Goal: Task Accomplishment & Management: Complete application form

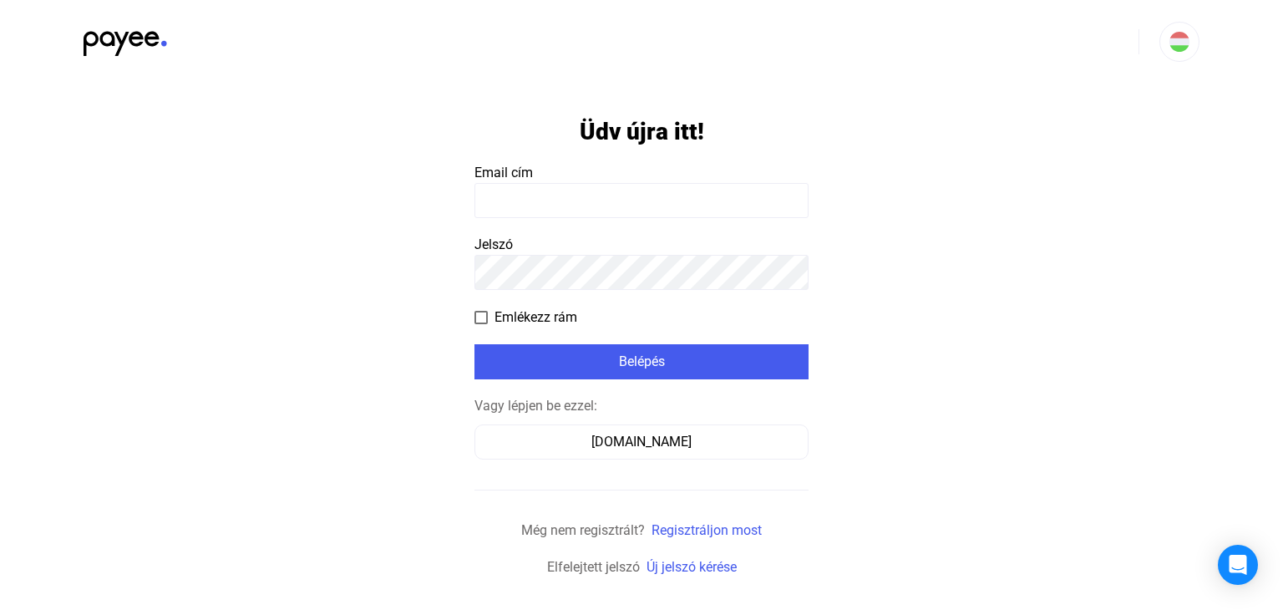
click at [504, 208] on input at bounding box center [641, 200] width 334 height 35
click at [409, 338] on app-form-template "**********" at bounding box center [641, 331] width 1283 height 494
click at [437, 325] on app-form-template "**********" at bounding box center [641, 331] width 1283 height 494
click at [675, 195] on input "**********" at bounding box center [641, 200] width 334 height 35
click at [353, 310] on app-form-template "**********" at bounding box center [641, 331] width 1283 height 494
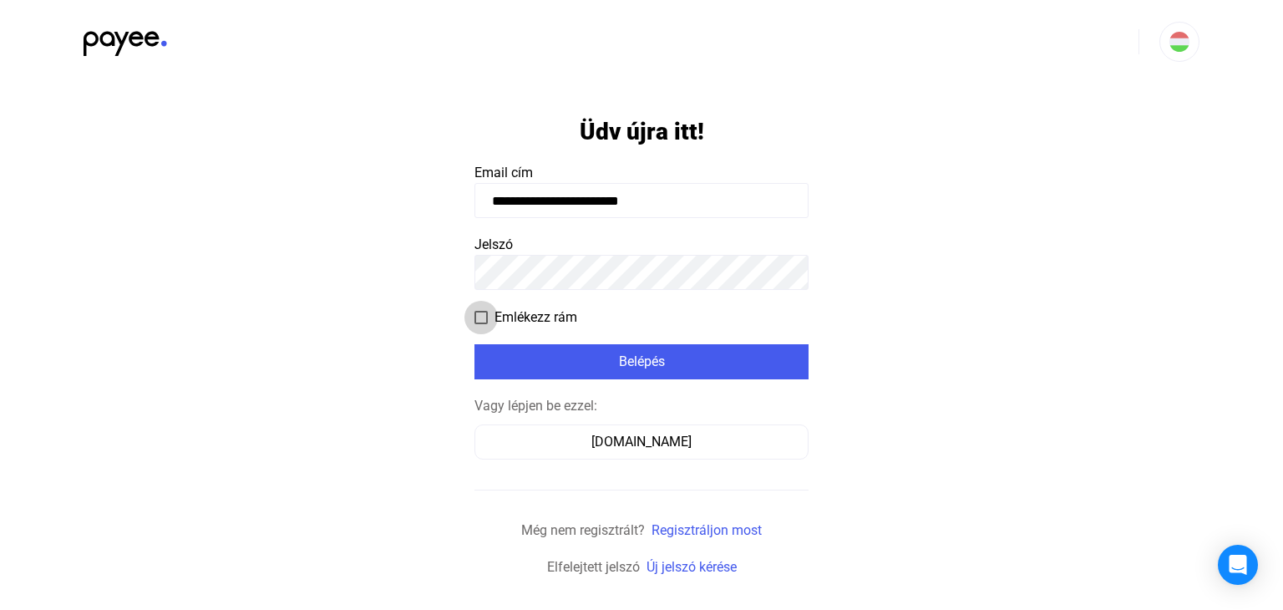
click at [479, 311] on span at bounding box center [480, 317] width 13 height 13
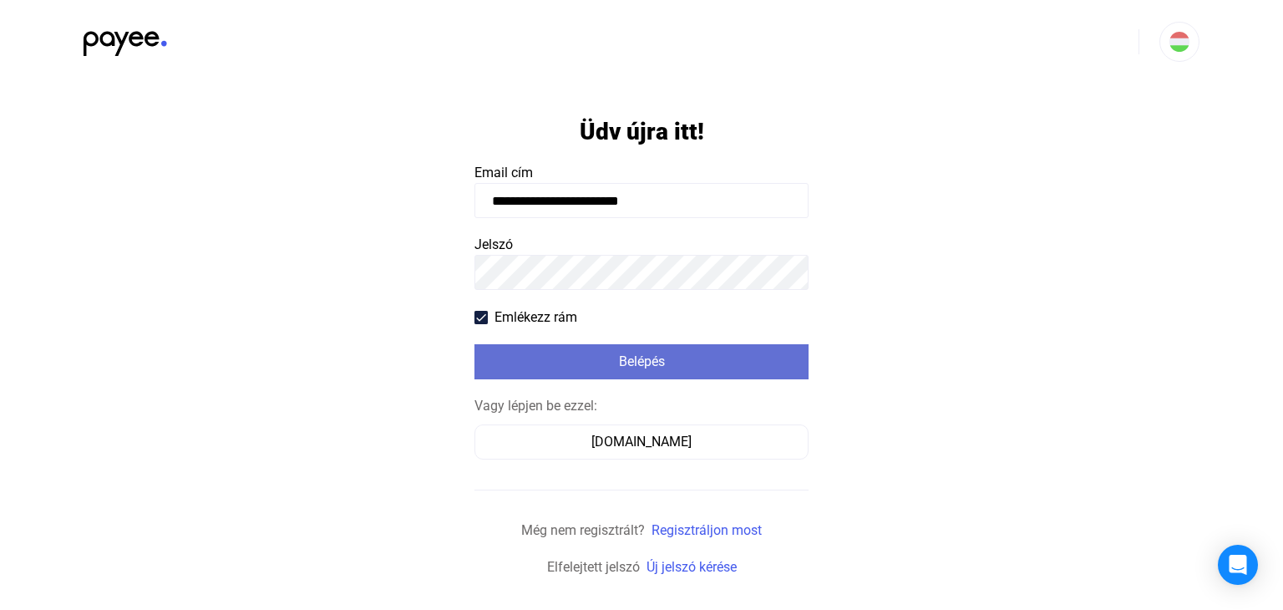
click at [620, 371] on div "Belépés" at bounding box center [641, 362] width 324 height 20
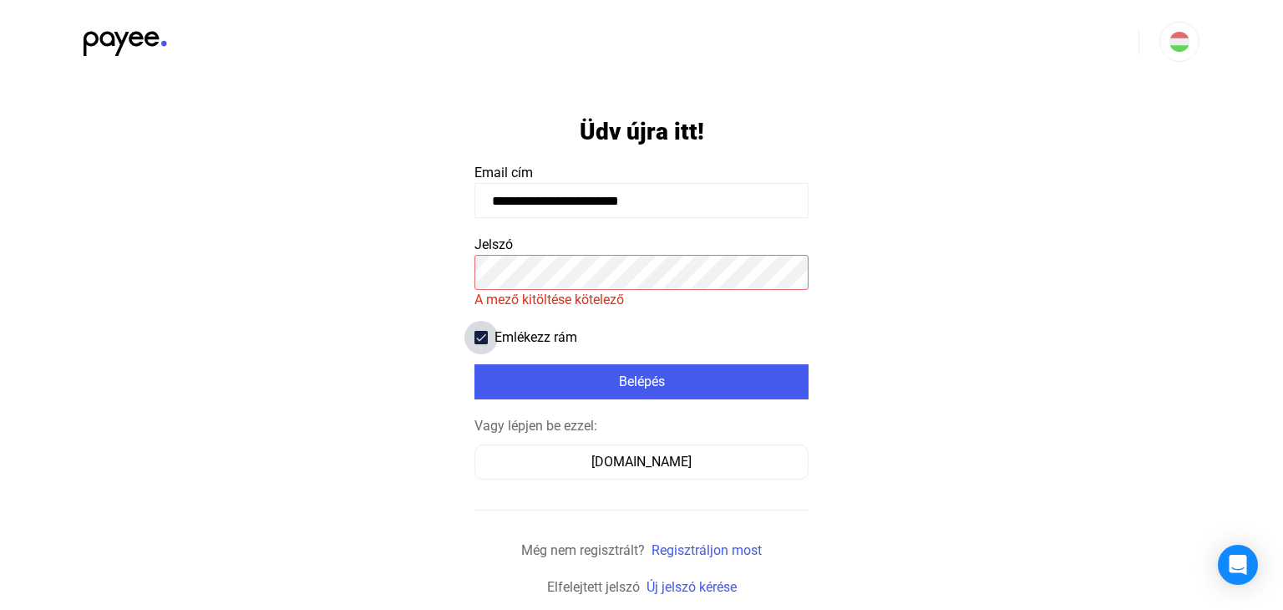
click at [478, 340] on span at bounding box center [480, 337] width 13 height 13
click at [570, 245] on payee-form-field "Jelszó A mező kitöltése kötelező" at bounding box center [641, 272] width 334 height 75
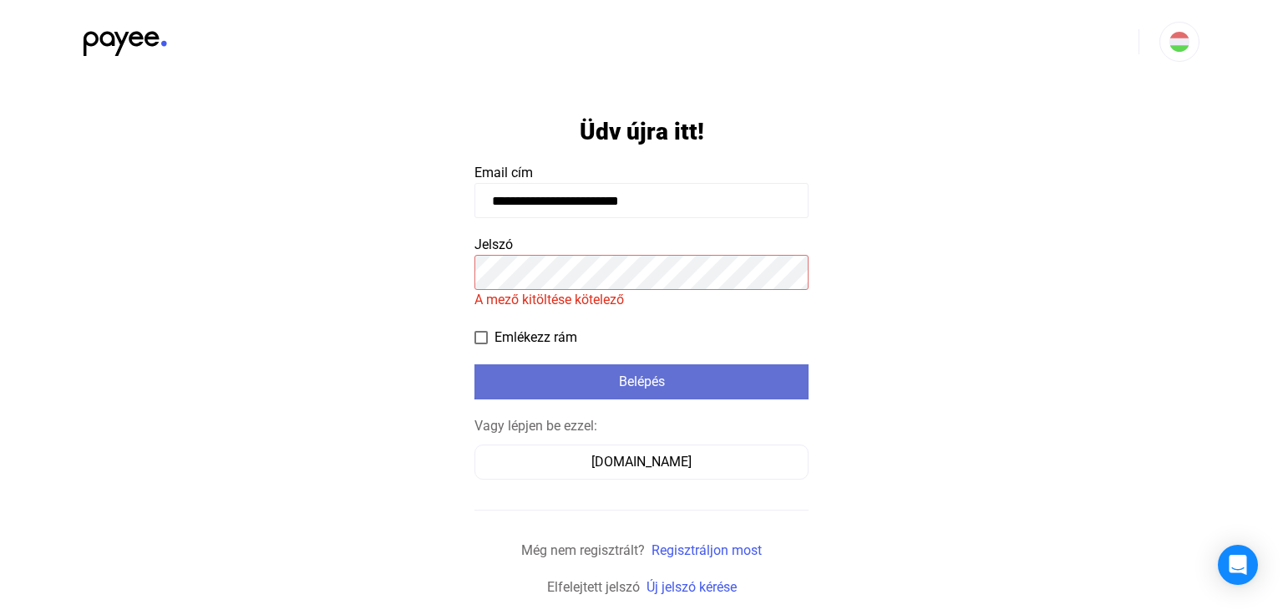
click at [686, 377] on div "Belépés" at bounding box center [641, 382] width 324 height 20
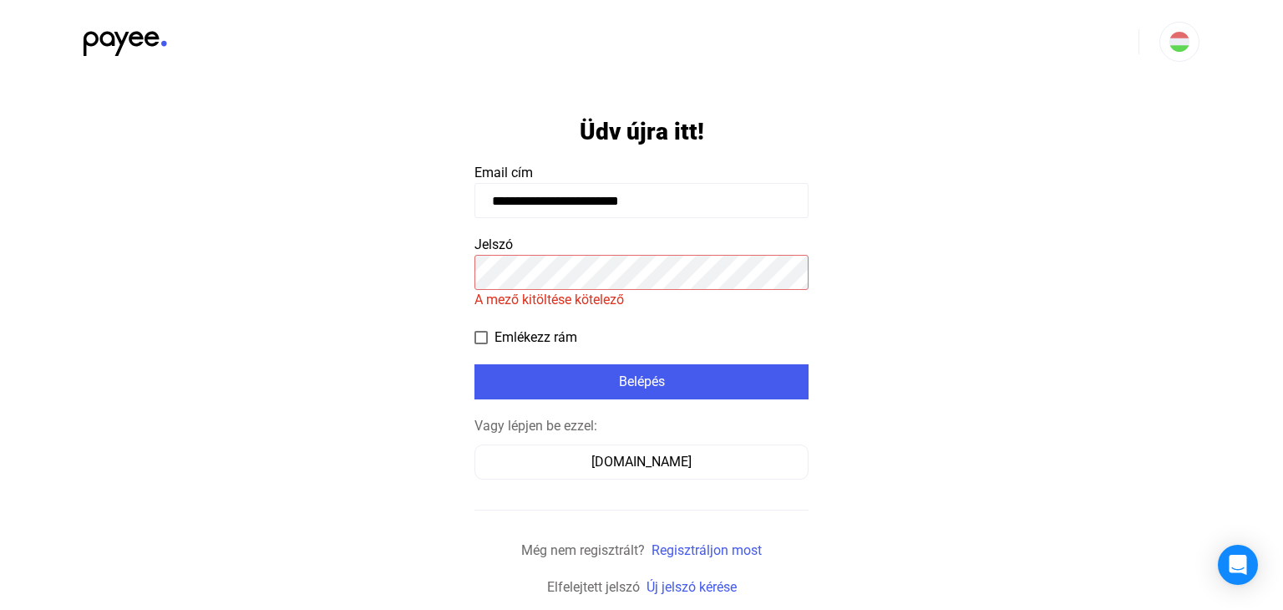
click at [712, 201] on input "**********" at bounding box center [641, 200] width 334 height 35
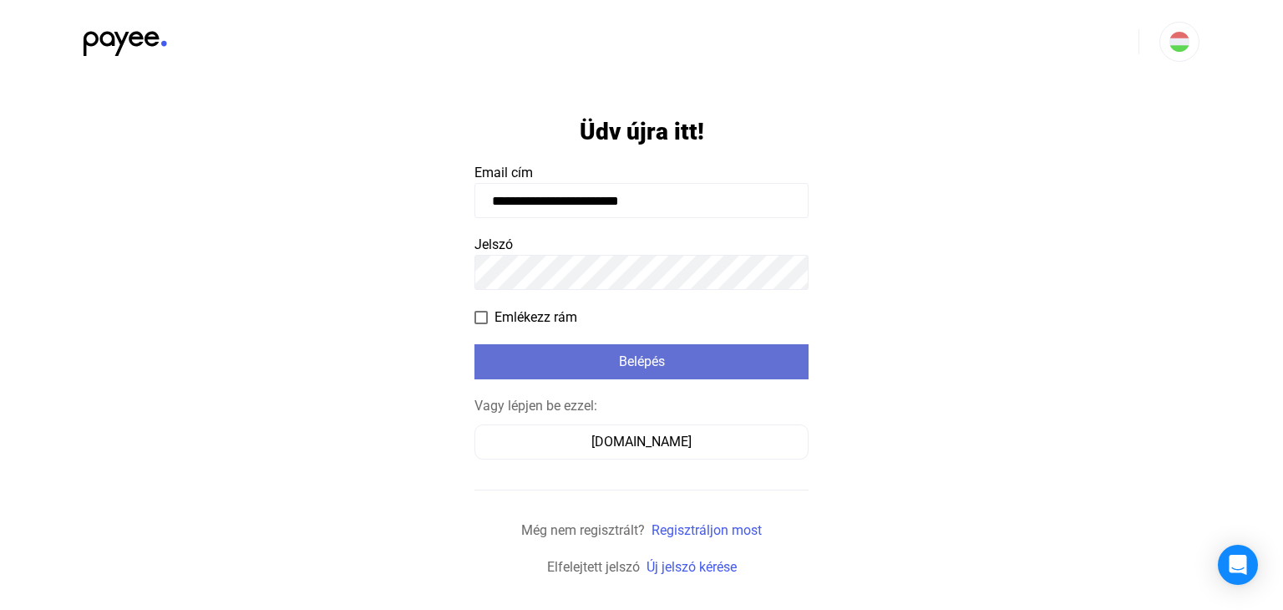
click at [592, 370] on div "Belépés" at bounding box center [641, 362] width 324 height 20
click at [578, 357] on div "Belépés" at bounding box center [641, 362] width 324 height 20
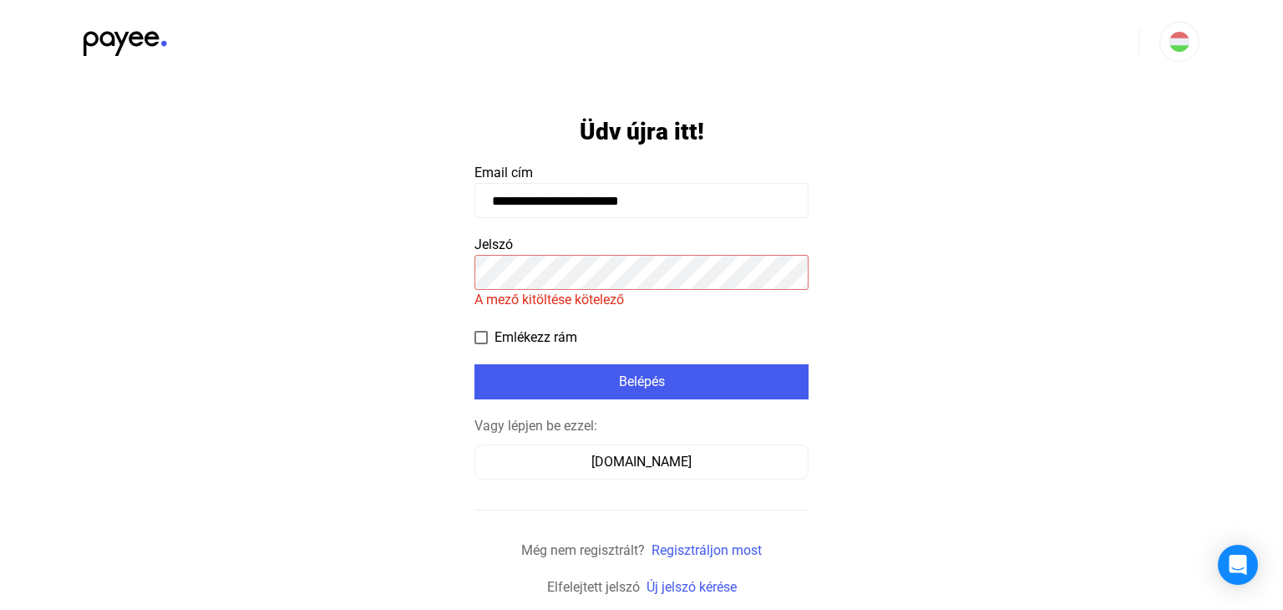
click at [720, 196] on input "**********" at bounding box center [641, 200] width 334 height 35
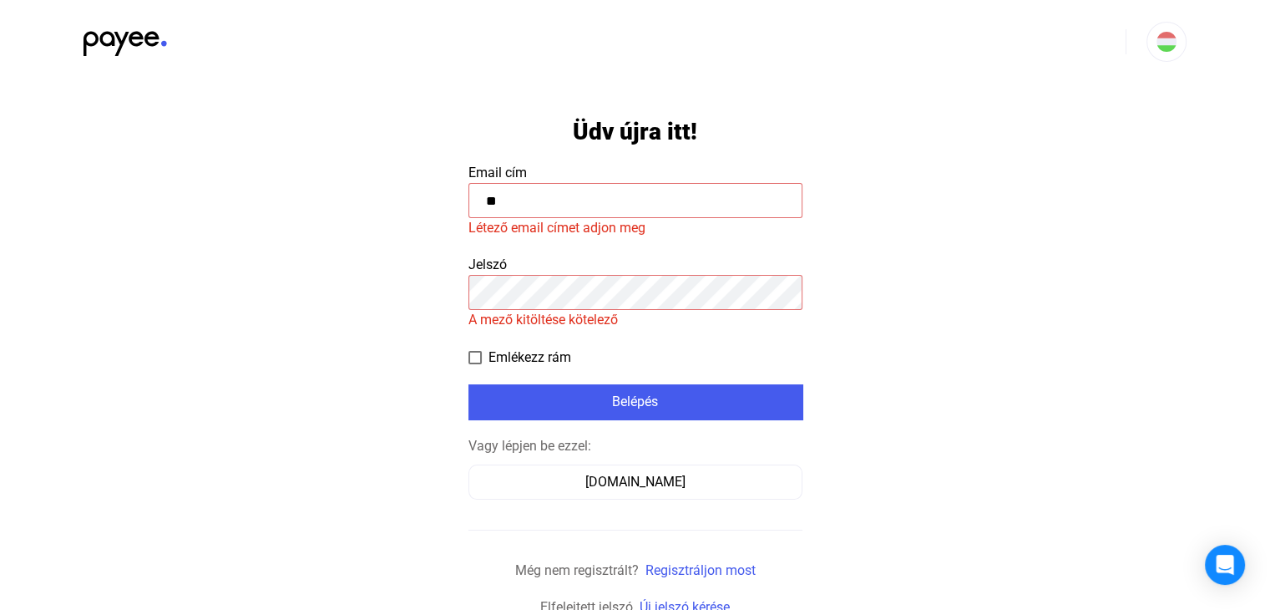
type input "*"
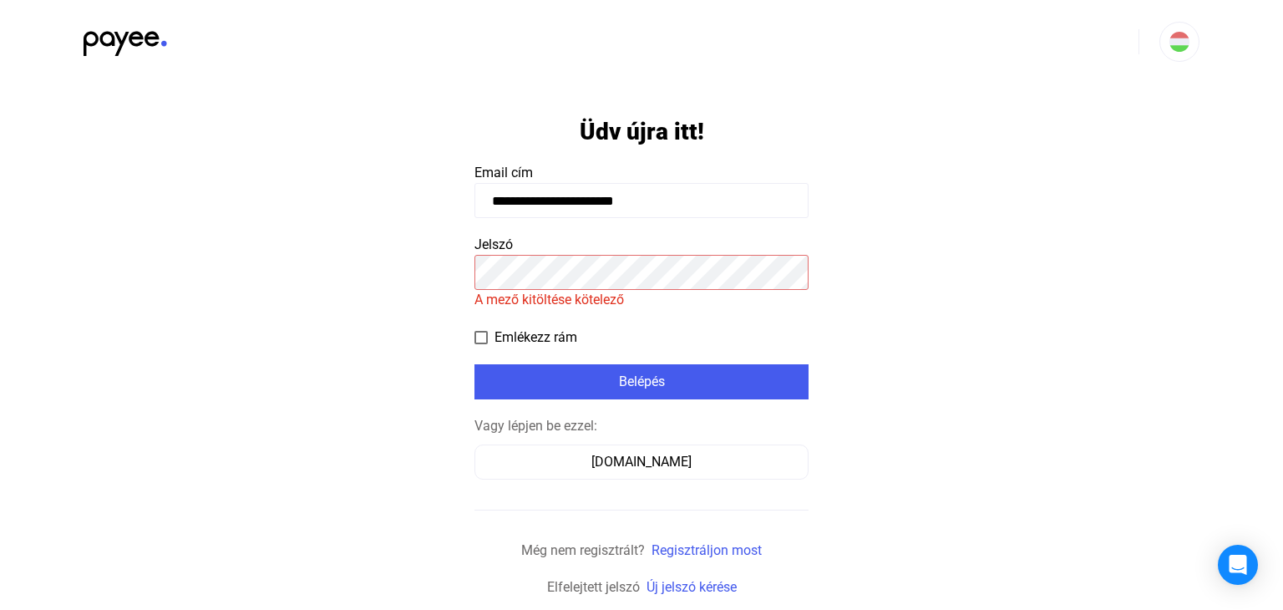
type input "**********"
click at [454, 306] on app-form-template "**********" at bounding box center [641, 341] width 1283 height 514
click at [549, 431] on div "Vagy lépjen be ezzel:" at bounding box center [641, 426] width 334 height 20
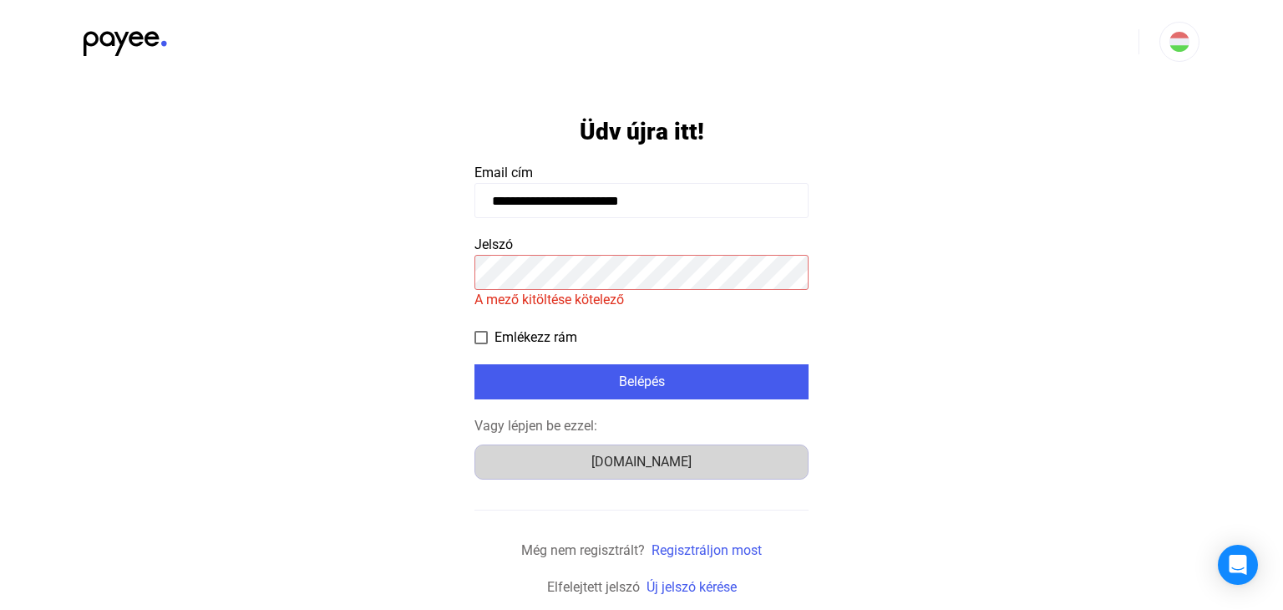
click at [564, 471] on div "Számlázz.hu" at bounding box center [641, 462] width 322 height 20
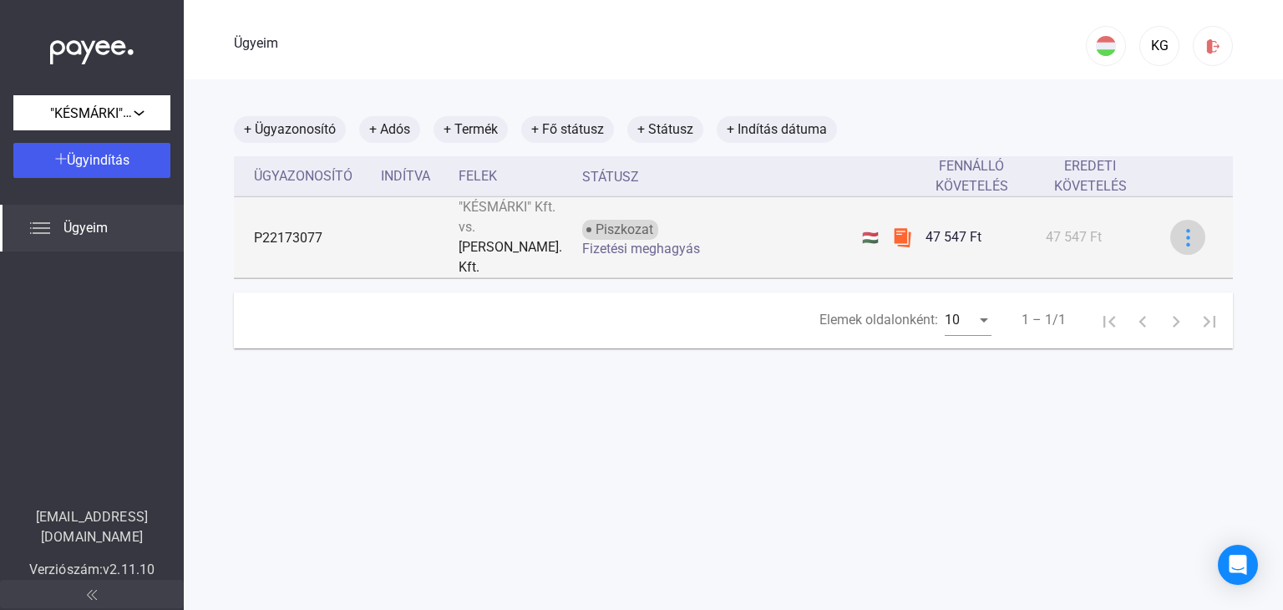
click at [1179, 230] on img at bounding box center [1188, 238] width 18 height 18
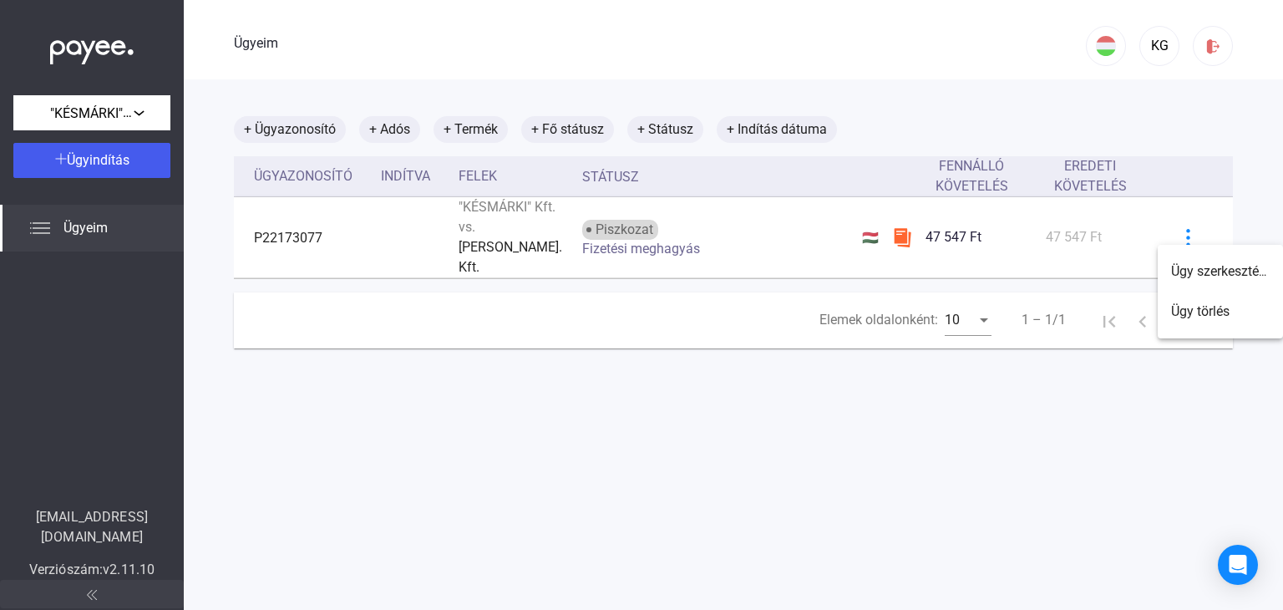
click at [1209, 124] on div at bounding box center [641, 305] width 1283 height 610
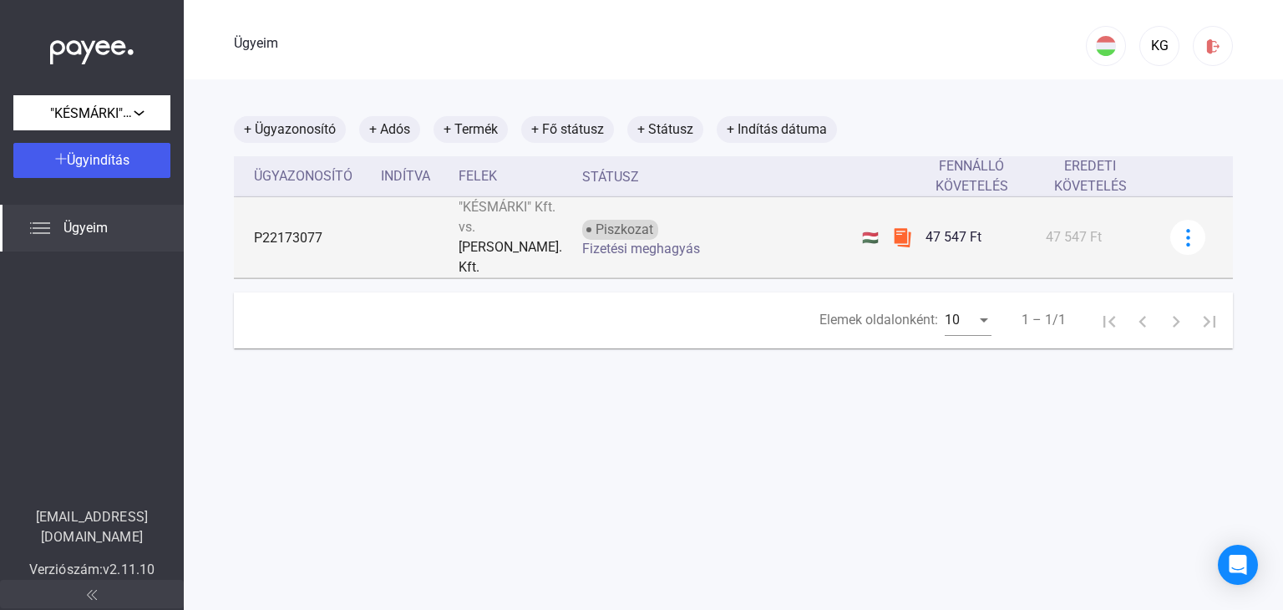
click at [892, 228] on img at bounding box center [902, 237] width 20 height 20
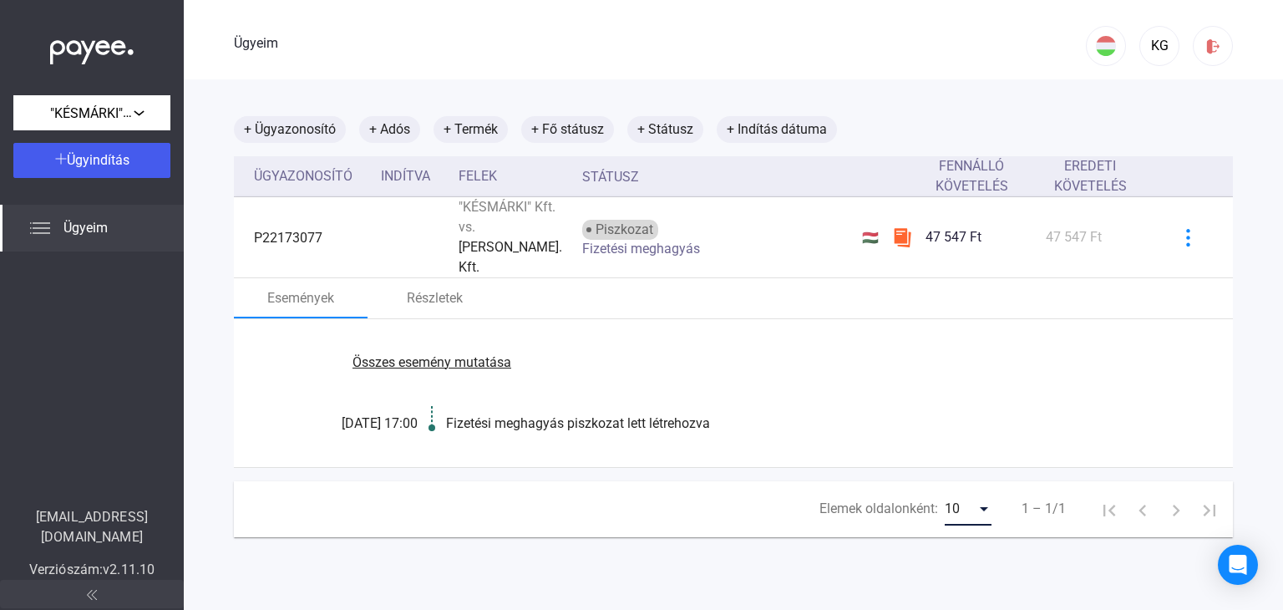
click at [976, 503] on div "Elemek oldalonként:" at bounding box center [983, 509] width 15 height 13
click at [949, 448] on mat-option "5" at bounding box center [955, 459] width 73 height 30
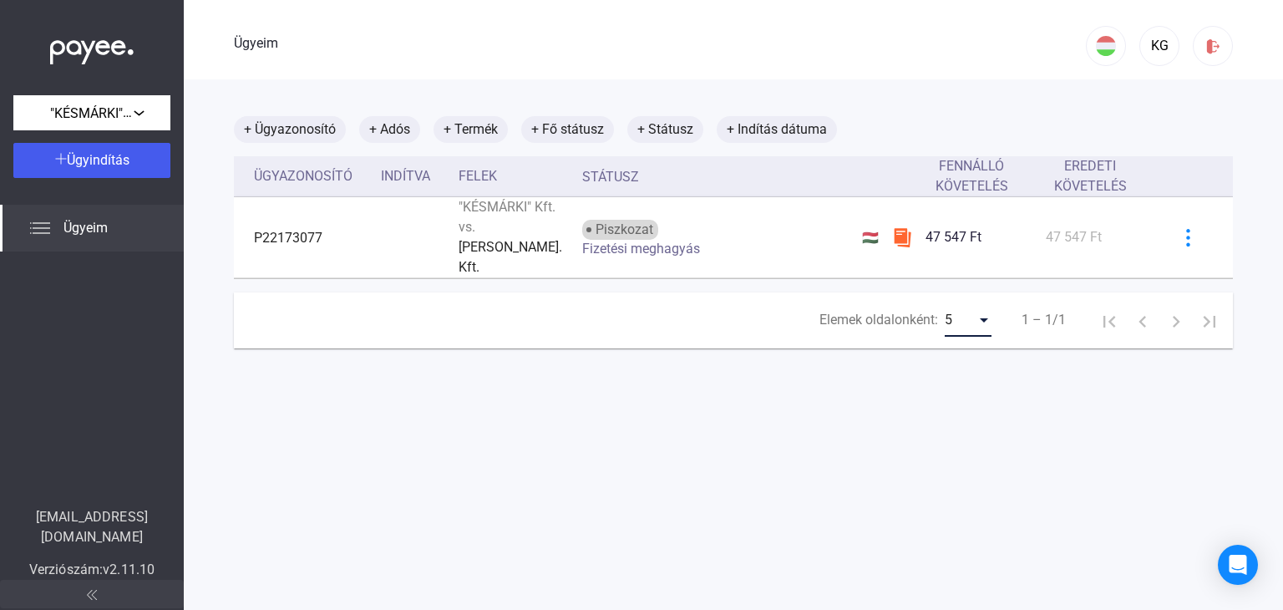
click at [980, 318] on div "Elemek oldalonként:" at bounding box center [984, 320] width 8 height 4
click at [959, 367] on span "25" at bounding box center [956, 361] width 47 height 21
click at [1039, 311] on font "1 – 1/1" at bounding box center [1043, 319] width 44 height 16
click at [673, 129] on font "+ Státusz" at bounding box center [665, 129] width 56 height 16
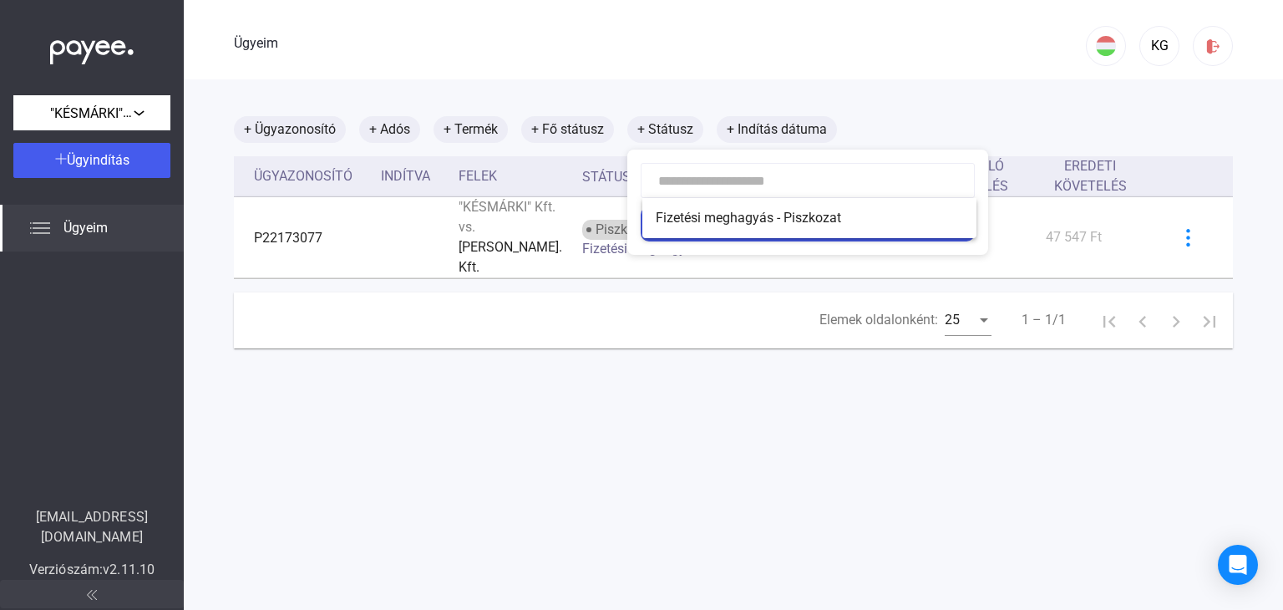
click at [671, 81] on div at bounding box center [641, 305] width 1283 height 610
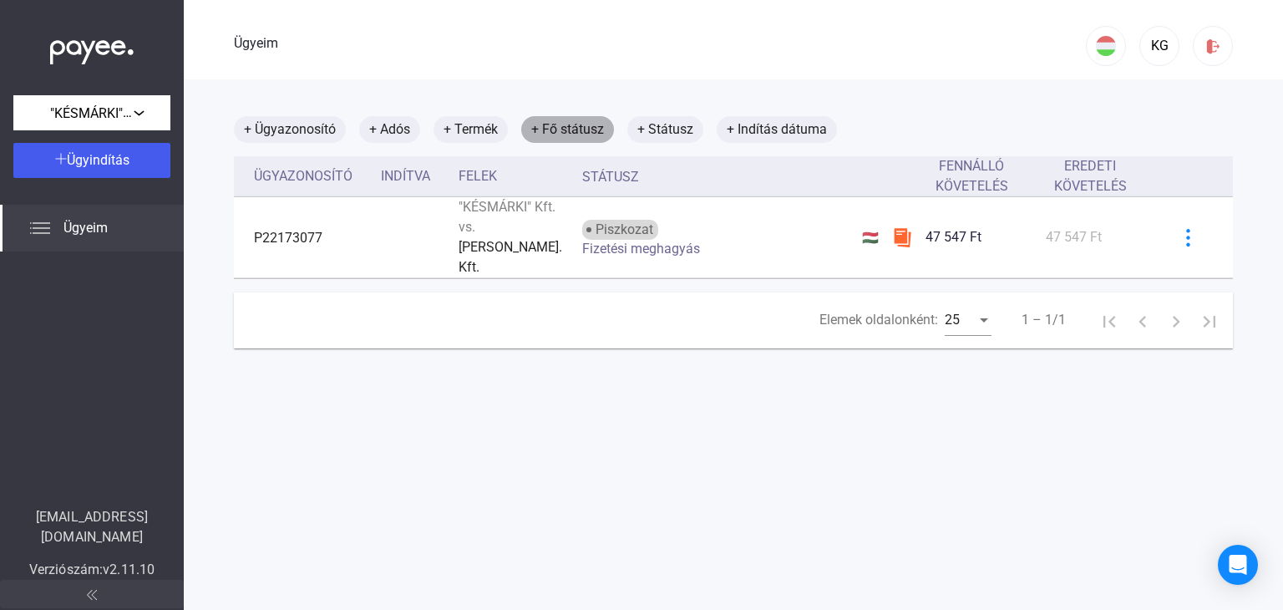
click at [601, 134] on font "+ Fő státusz" at bounding box center [567, 129] width 73 height 16
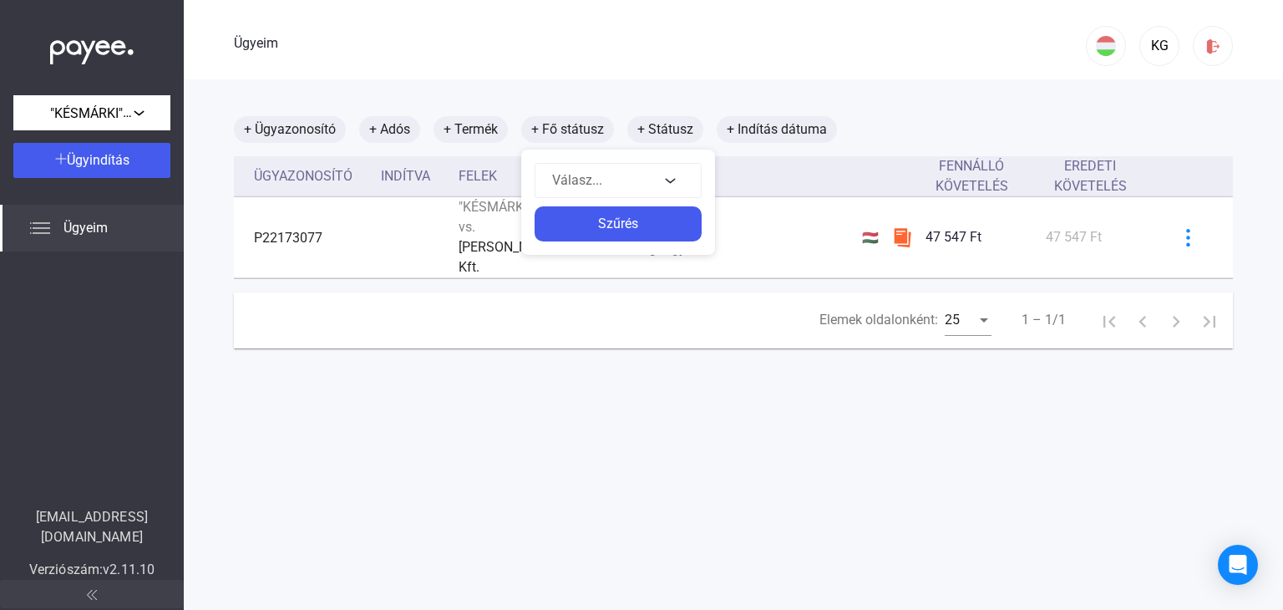
click at [641, 80] on div at bounding box center [641, 305] width 1283 height 610
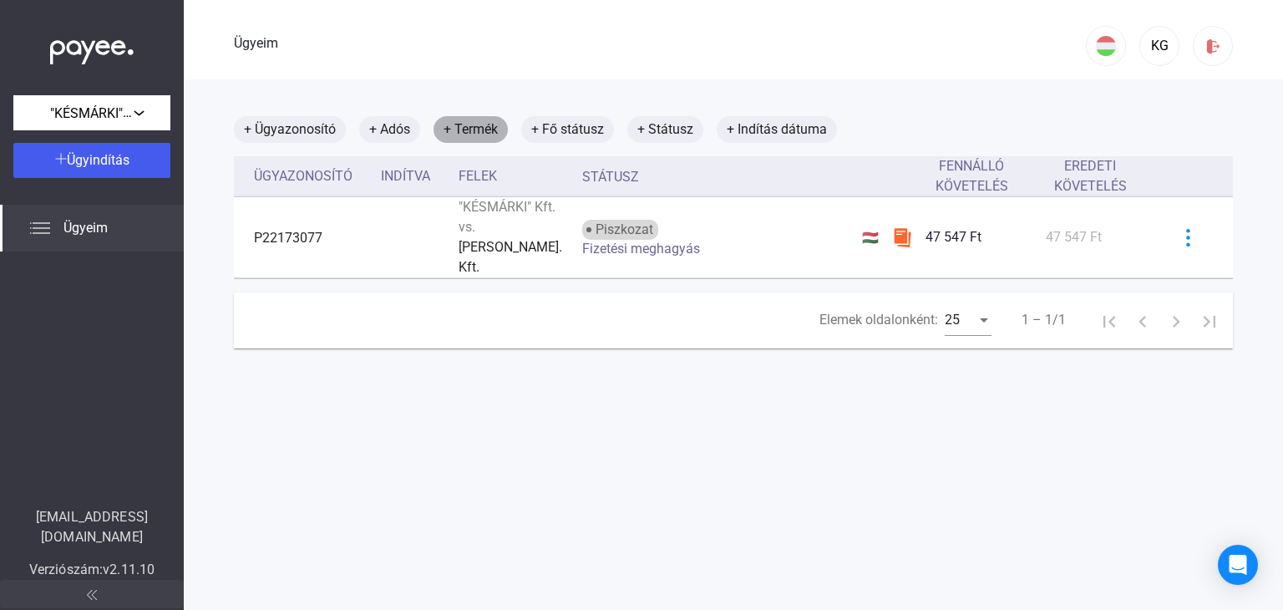
click at [488, 138] on font "+ Termék" at bounding box center [470, 129] width 54 height 20
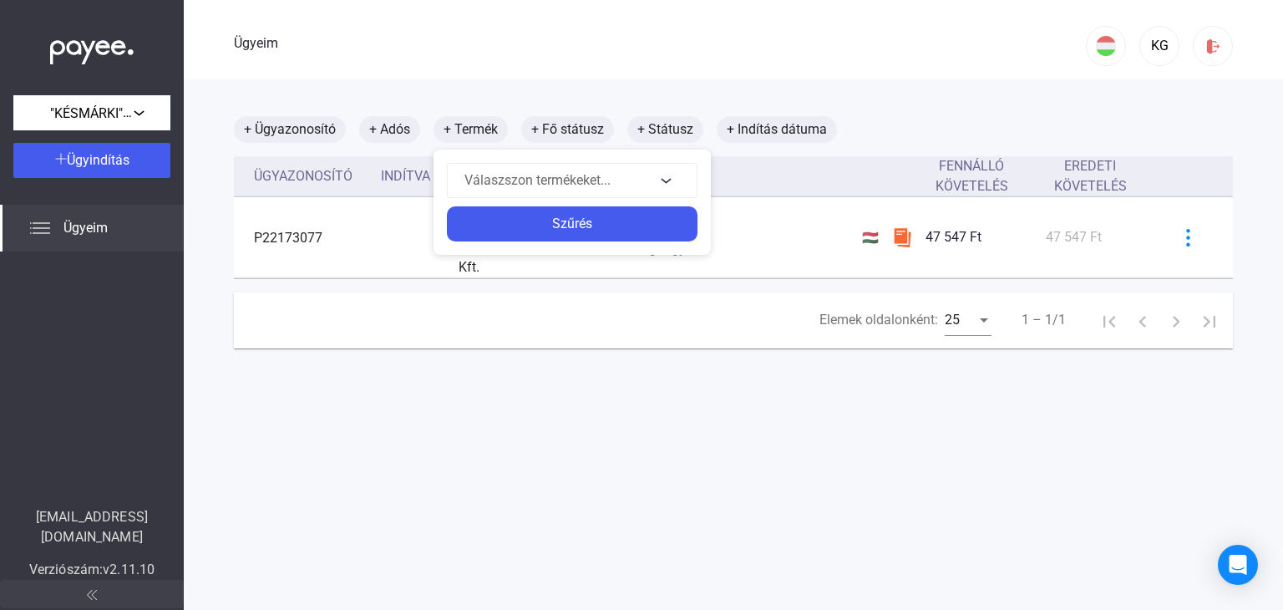
click at [629, 34] on div at bounding box center [641, 305] width 1283 height 610
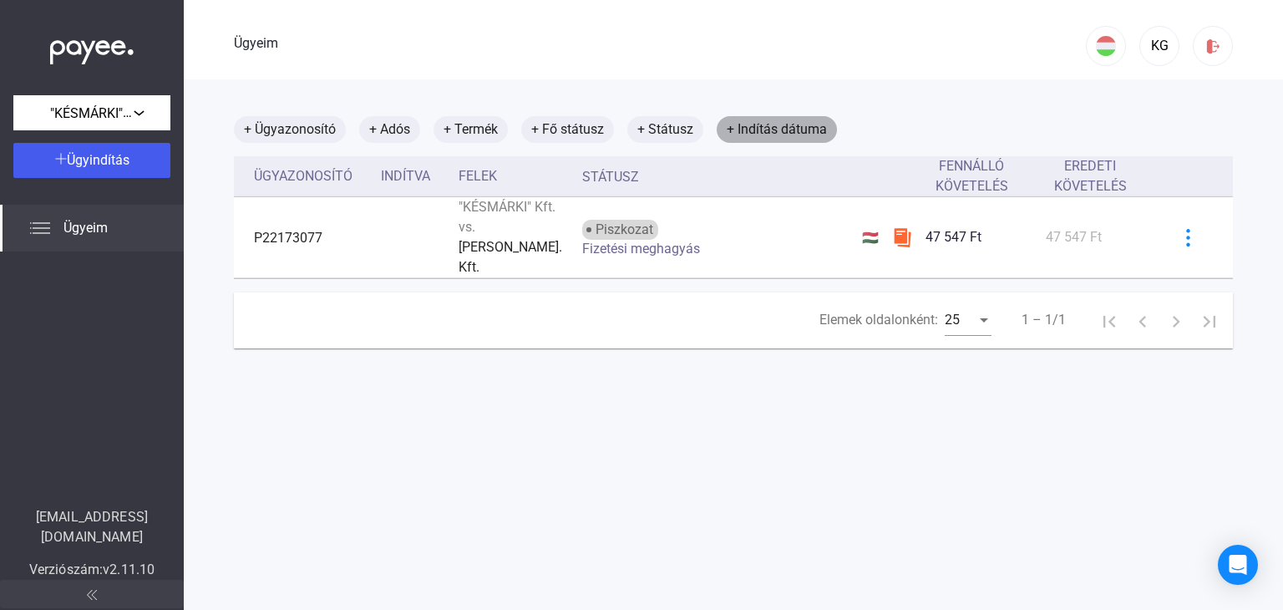
click at [768, 129] on font "+ Indítás dátuma" at bounding box center [777, 129] width 100 height 16
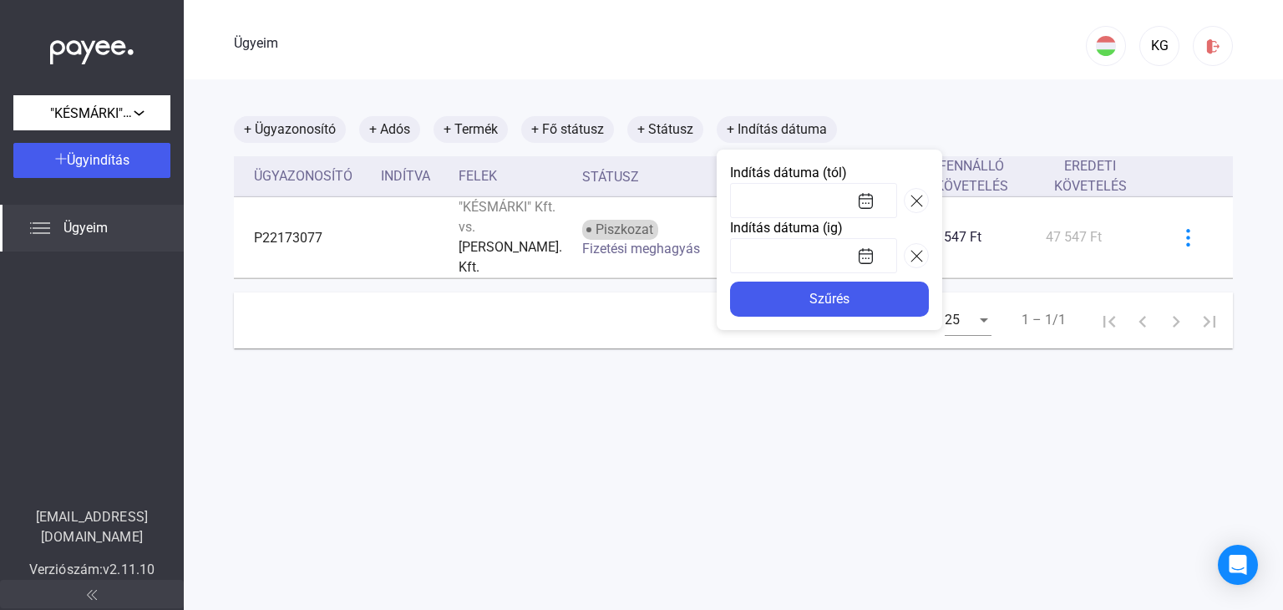
click at [792, 74] on div at bounding box center [641, 305] width 1283 height 610
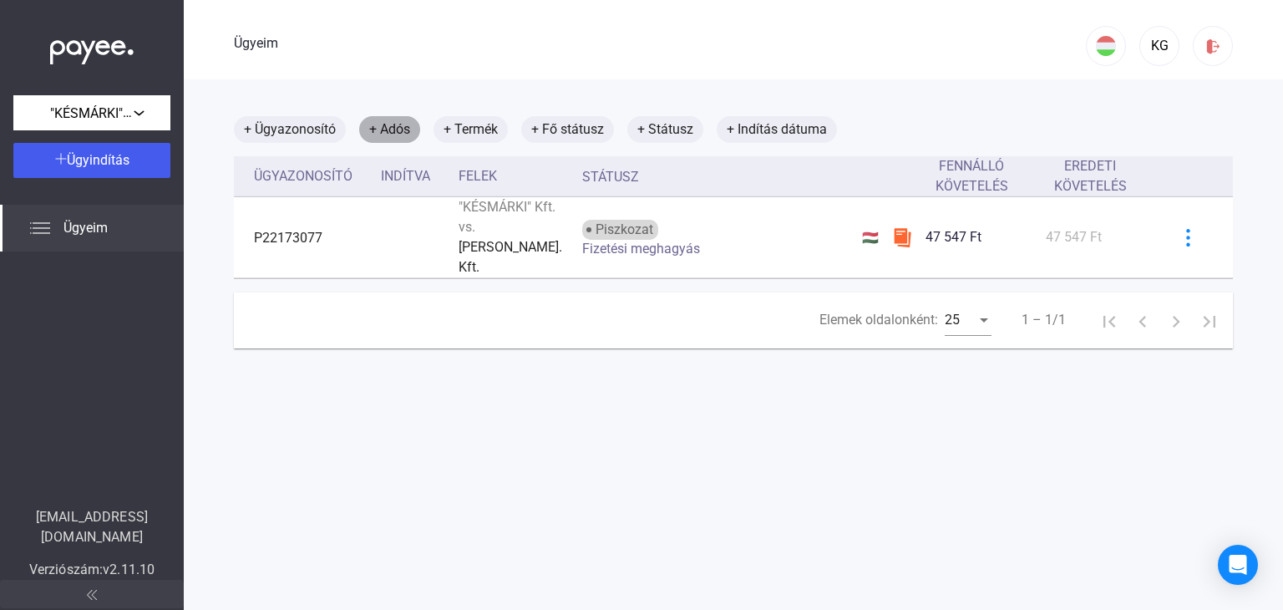
click at [377, 135] on font "+ Adós" at bounding box center [389, 129] width 41 height 16
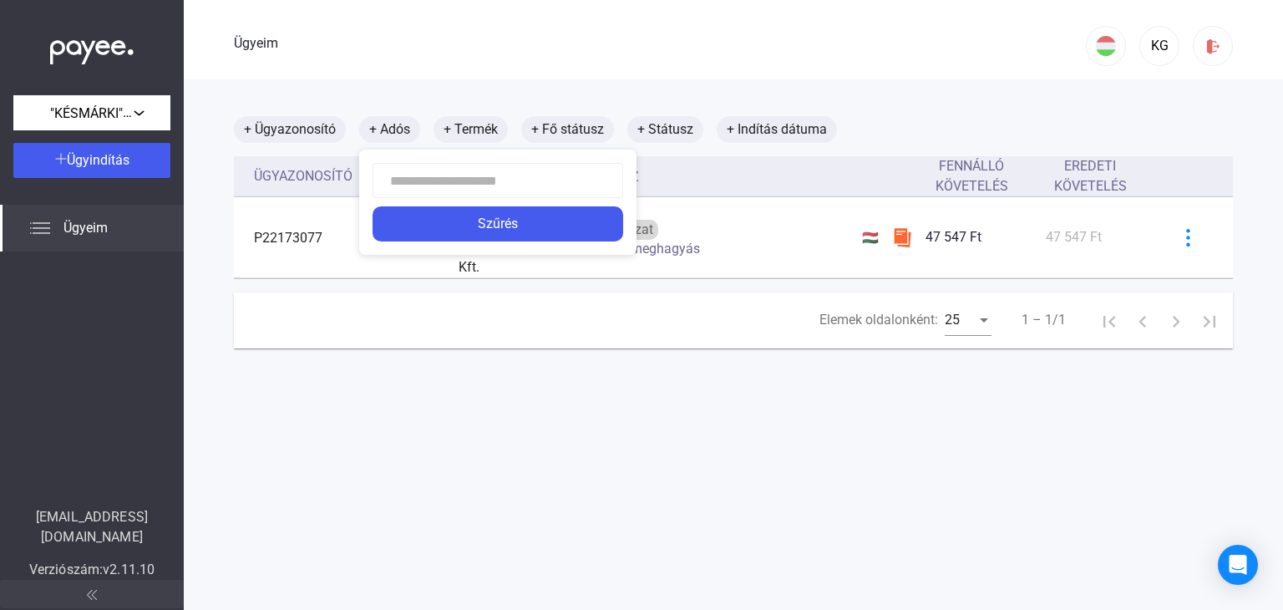
click at [421, 63] on div at bounding box center [641, 305] width 1283 height 610
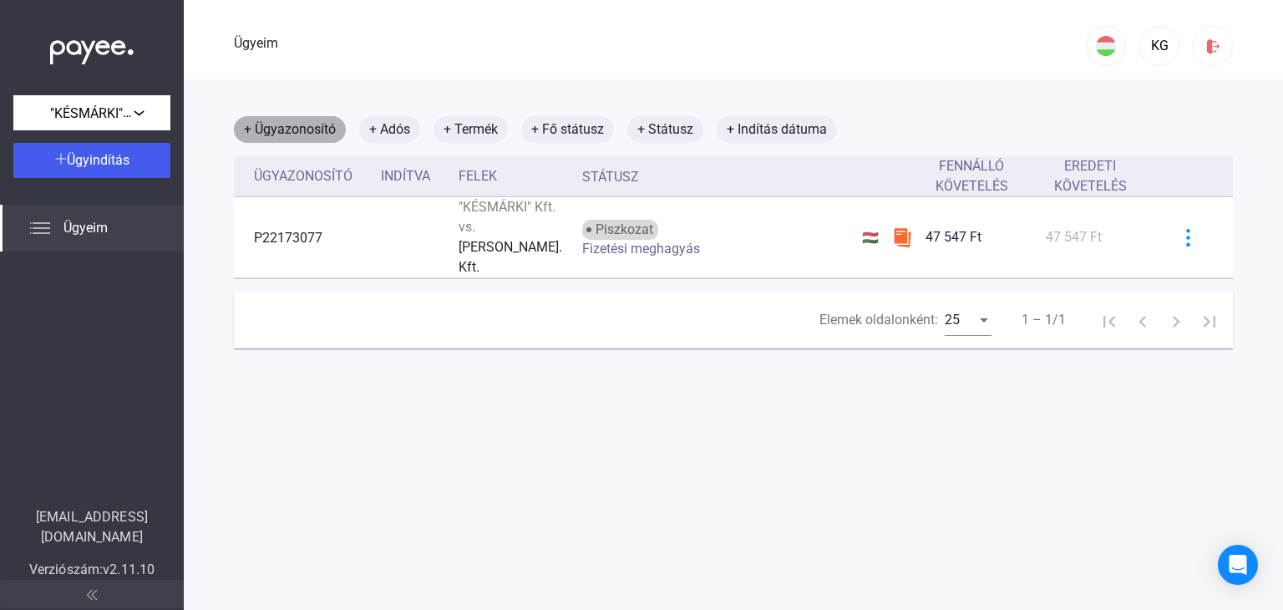
click at [295, 137] on font "+ Ügyazonosító" at bounding box center [290, 129] width 92 height 16
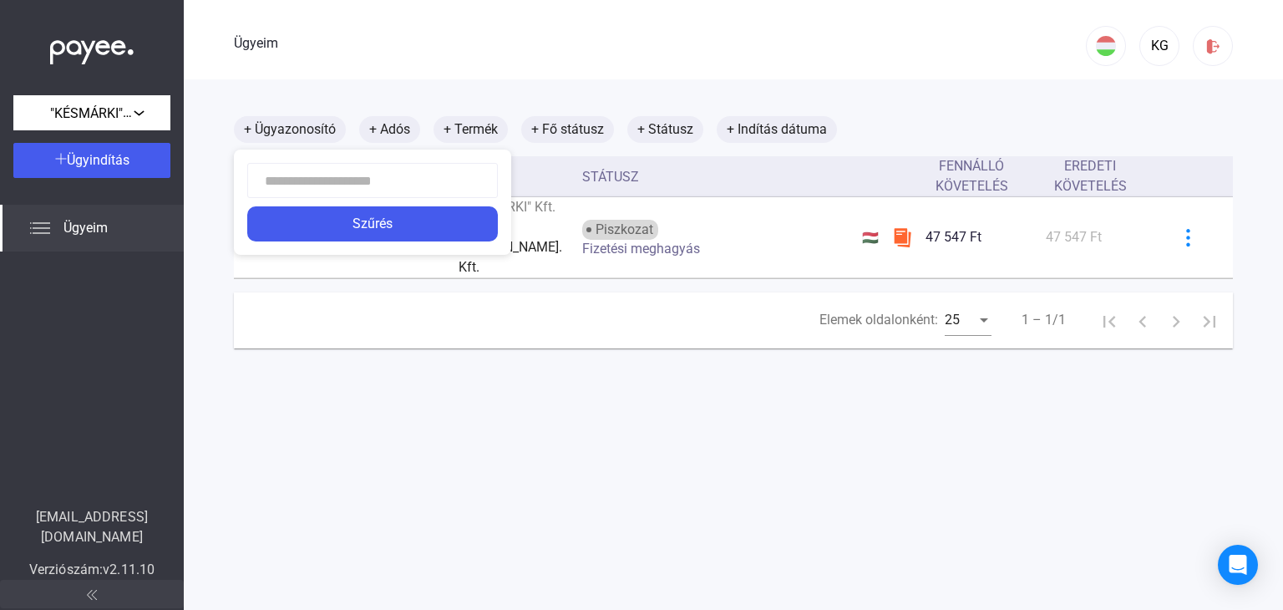
click at [327, 58] on div at bounding box center [641, 305] width 1283 height 610
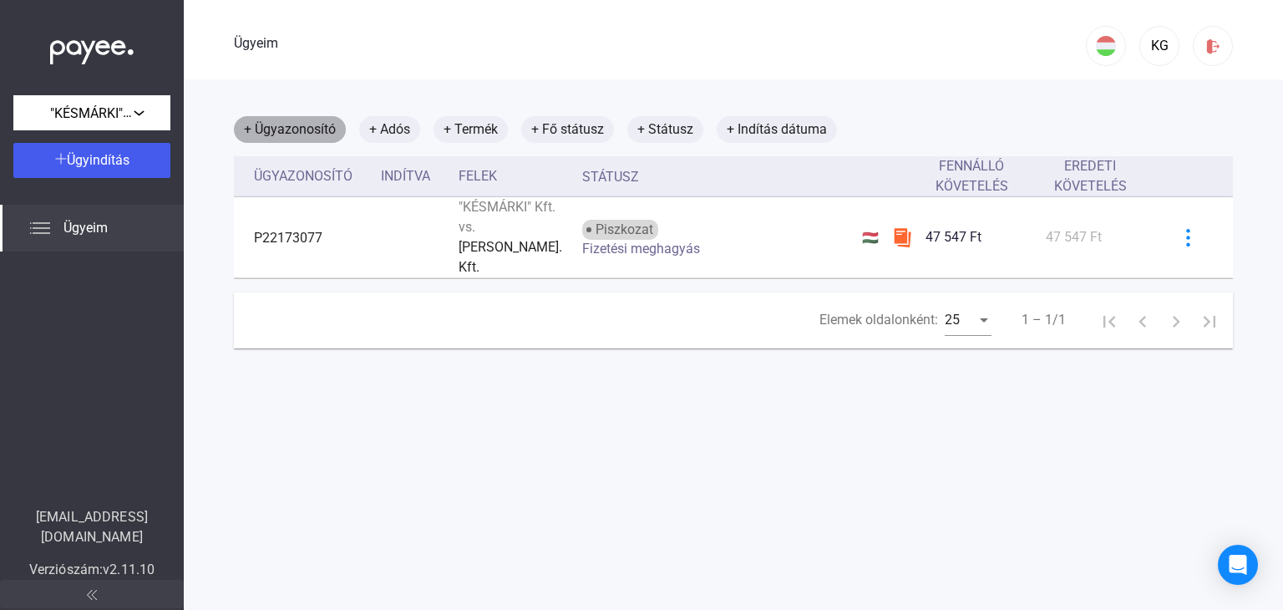
click at [284, 135] on font "+ Ügyazonosító" at bounding box center [290, 129] width 92 height 16
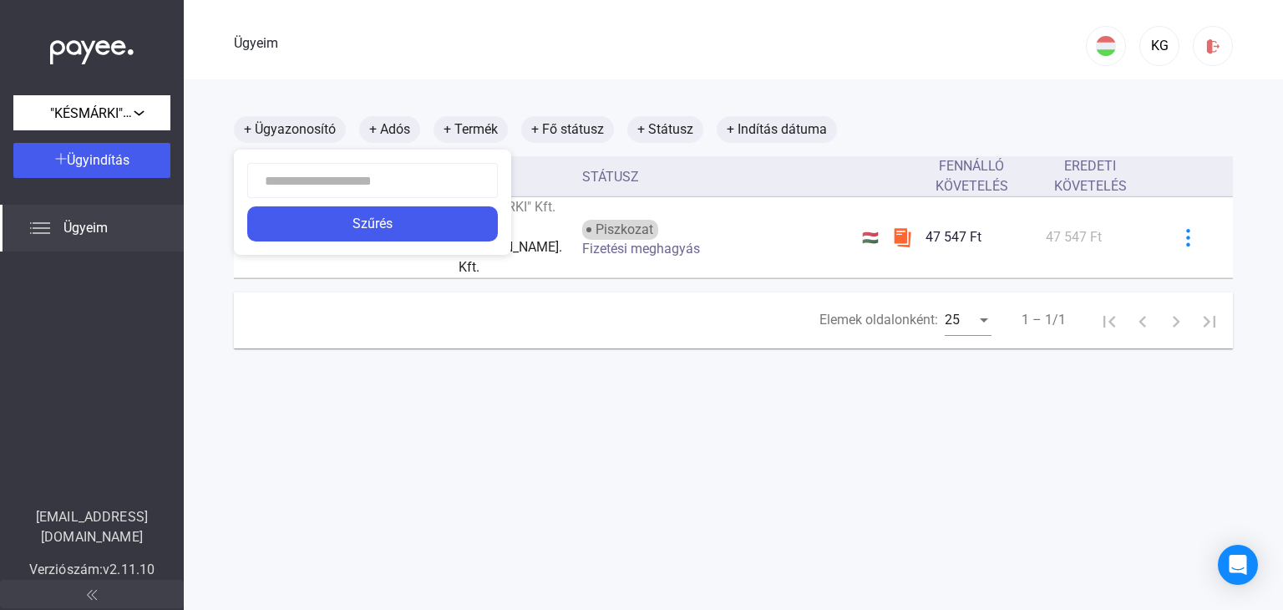
click at [387, 76] on div at bounding box center [641, 305] width 1283 height 610
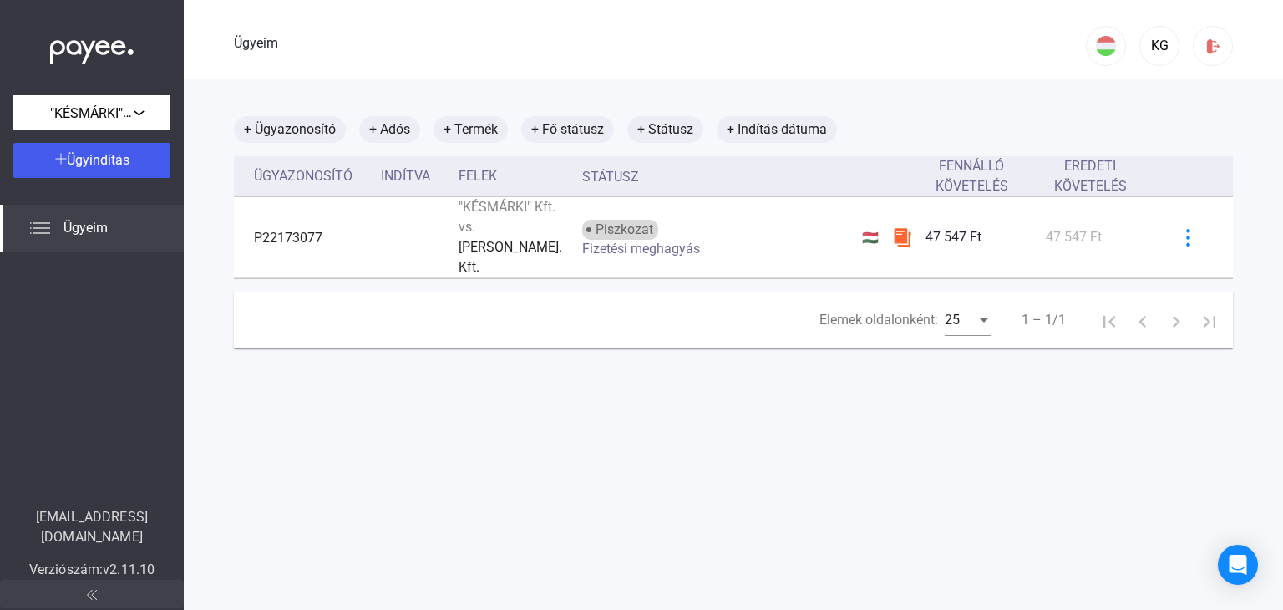
click at [39, 230] on img at bounding box center [40, 228] width 20 height 20
click at [96, 231] on font "Ügyeim" at bounding box center [85, 228] width 44 height 16
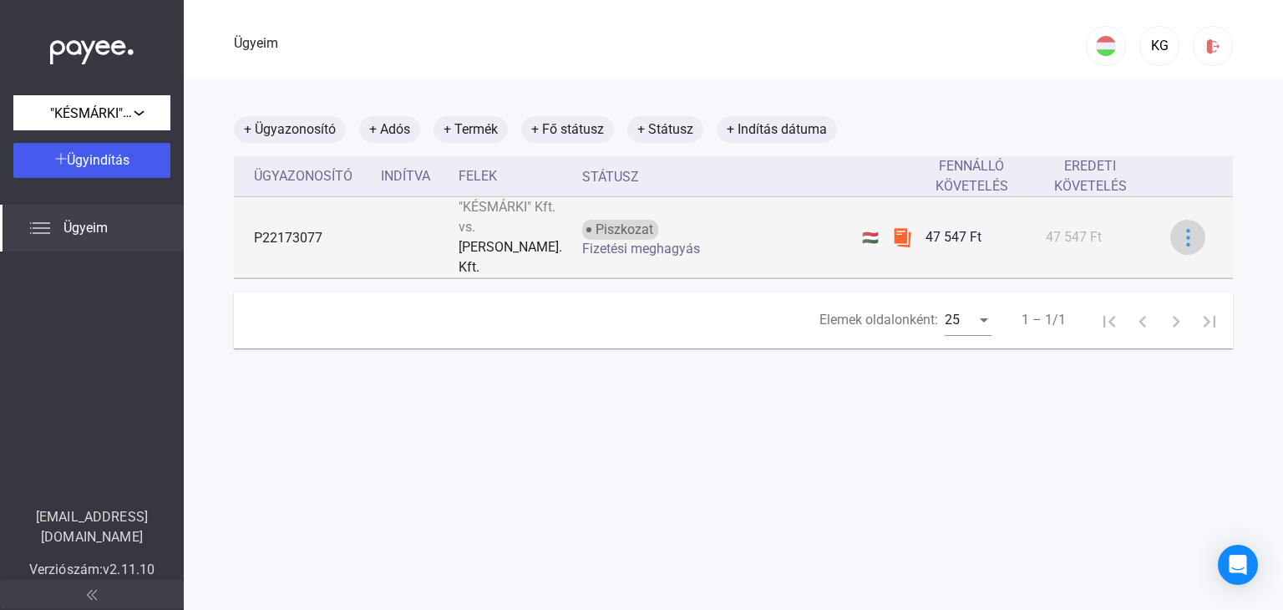
click at [1179, 229] on img at bounding box center [1188, 238] width 18 height 18
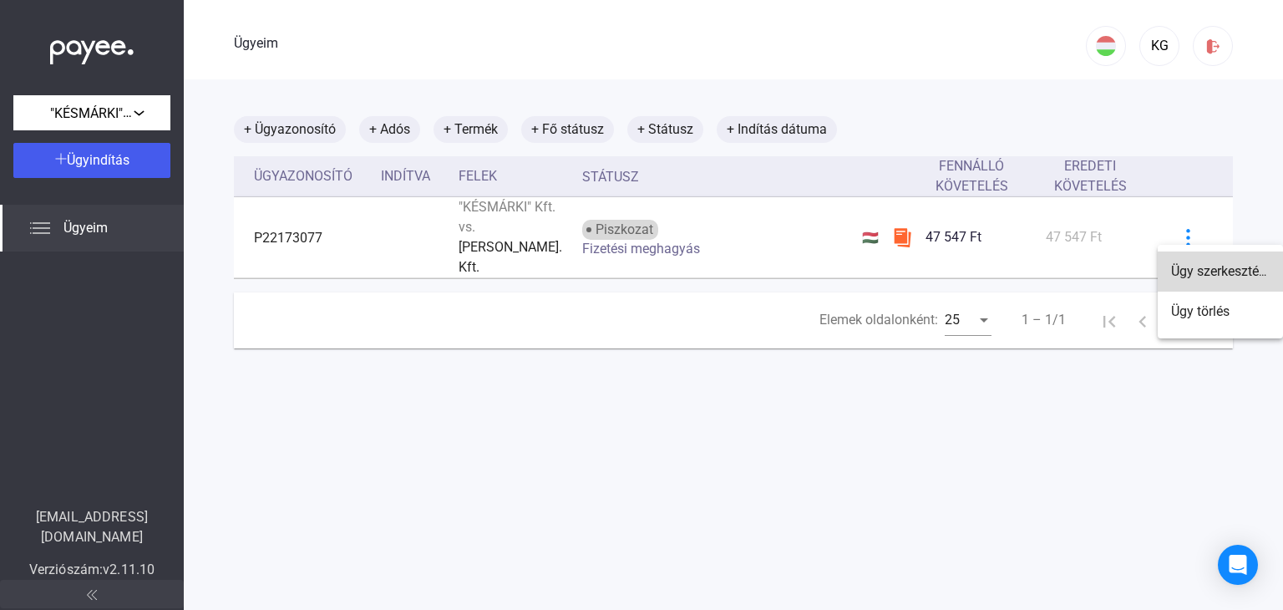
click at [1193, 272] on font "Ügy szerkesztése" at bounding box center [1221, 271] width 101 height 16
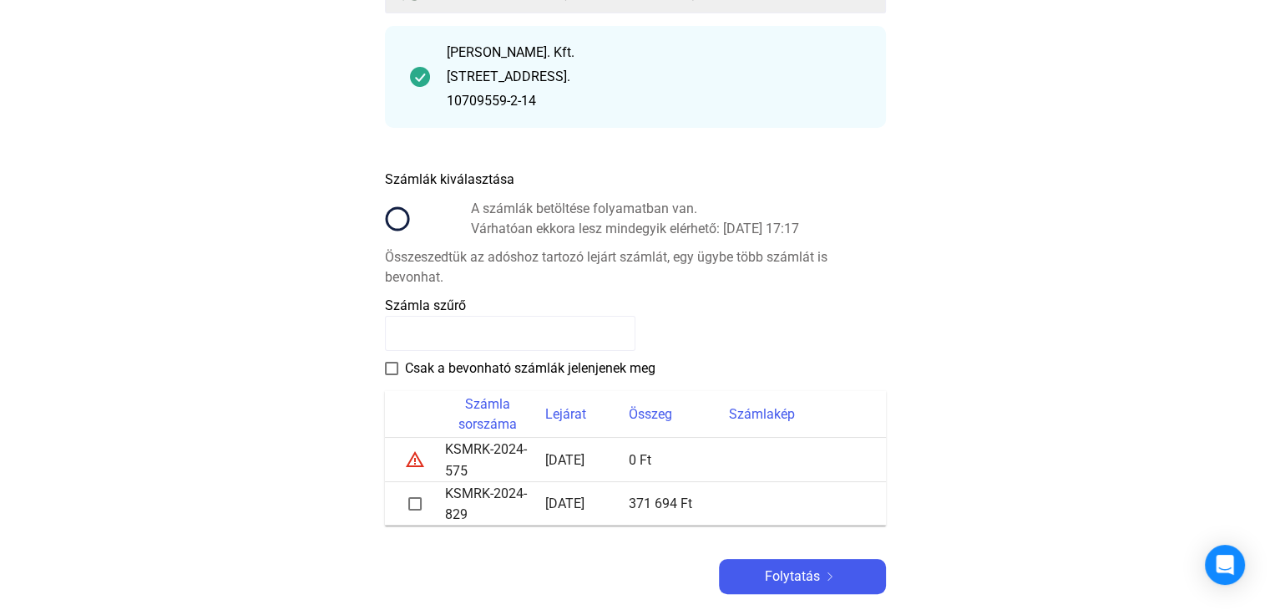
scroll to position [200, 0]
click at [415, 507] on span at bounding box center [414, 504] width 13 height 13
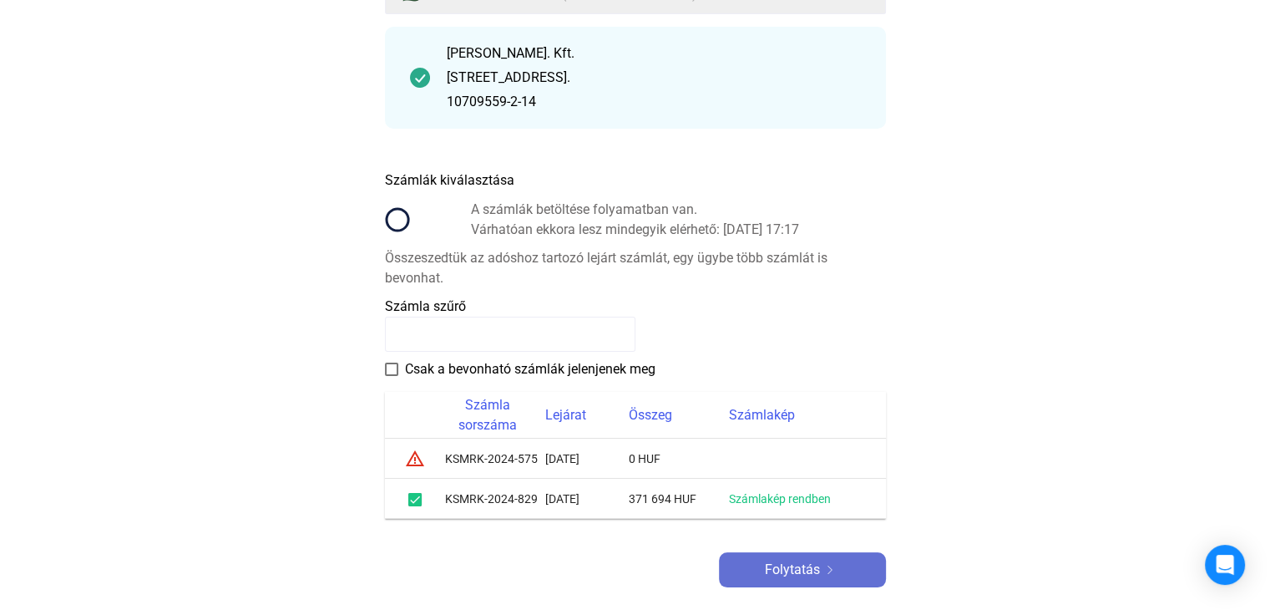
click at [772, 574] on font "Folytatás" at bounding box center [792, 569] width 55 height 16
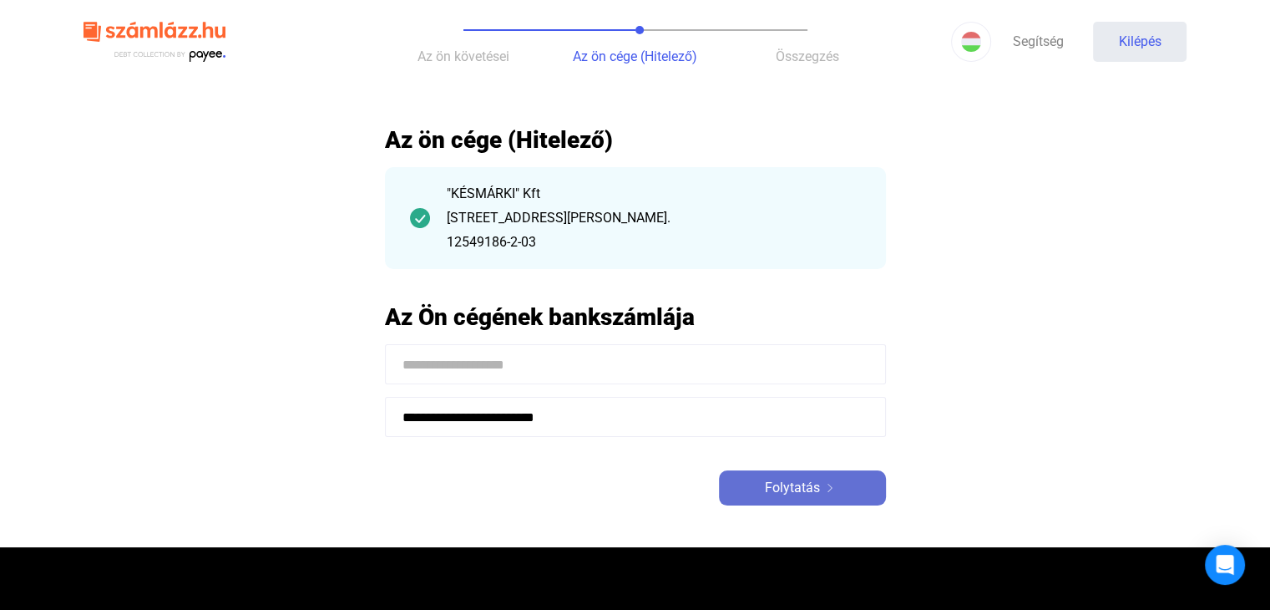
click at [785, 492] on font "Folytatás" at bounding box center [792, 487] width 55 height 16
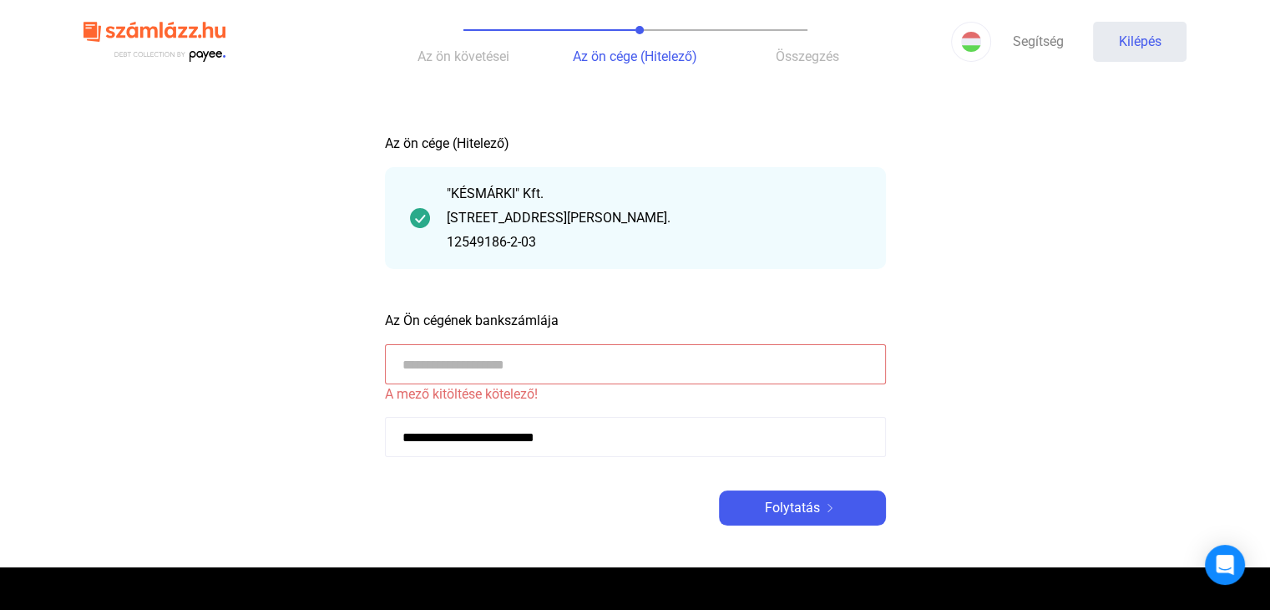
click at [512, 357] on input at bounding box center [635, 364] width 501 height 40
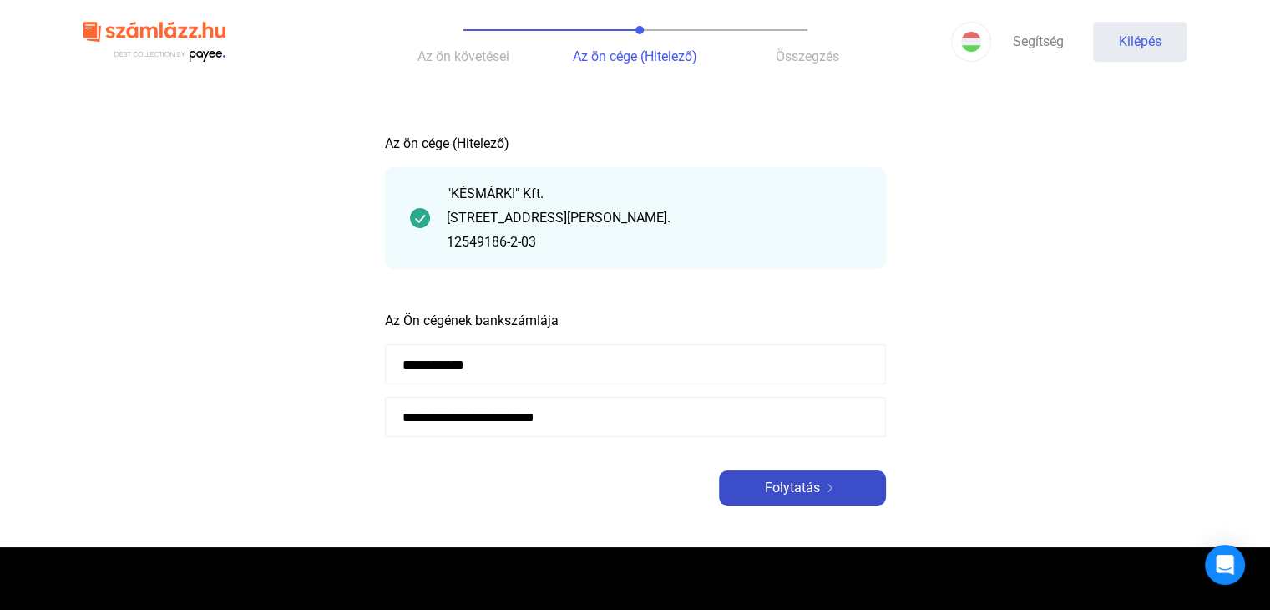
type input "**********"
click at [785, 492] on font "Folytatás" at bounding box center [792, 487] width 55 height 16
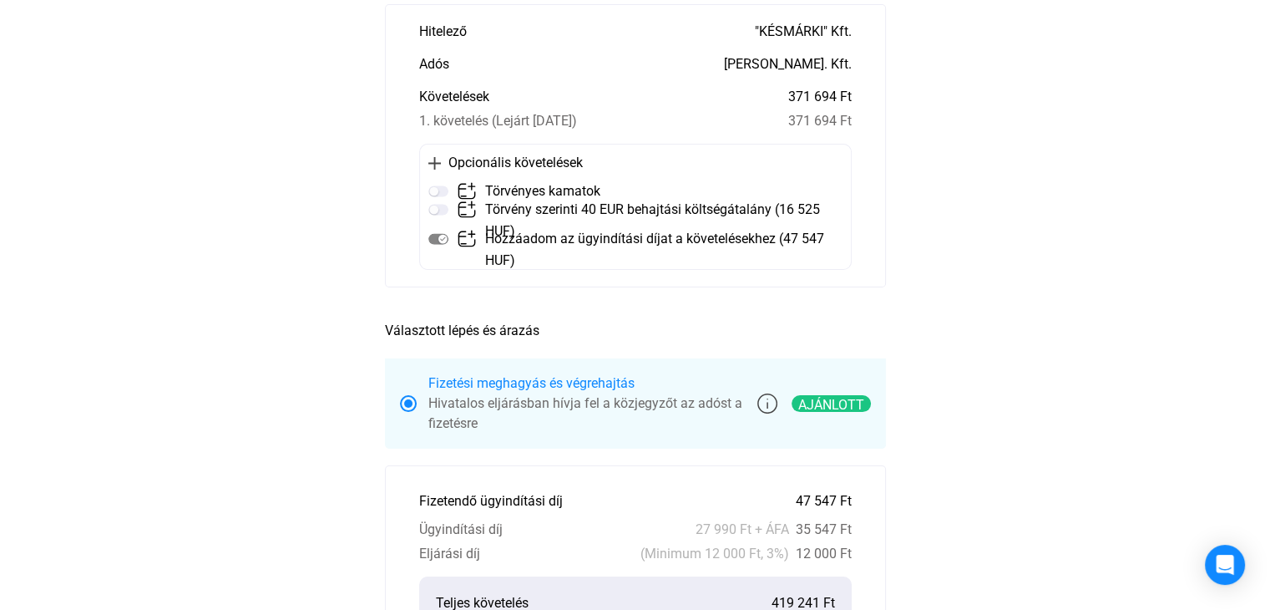
scroll to position [134, 0]
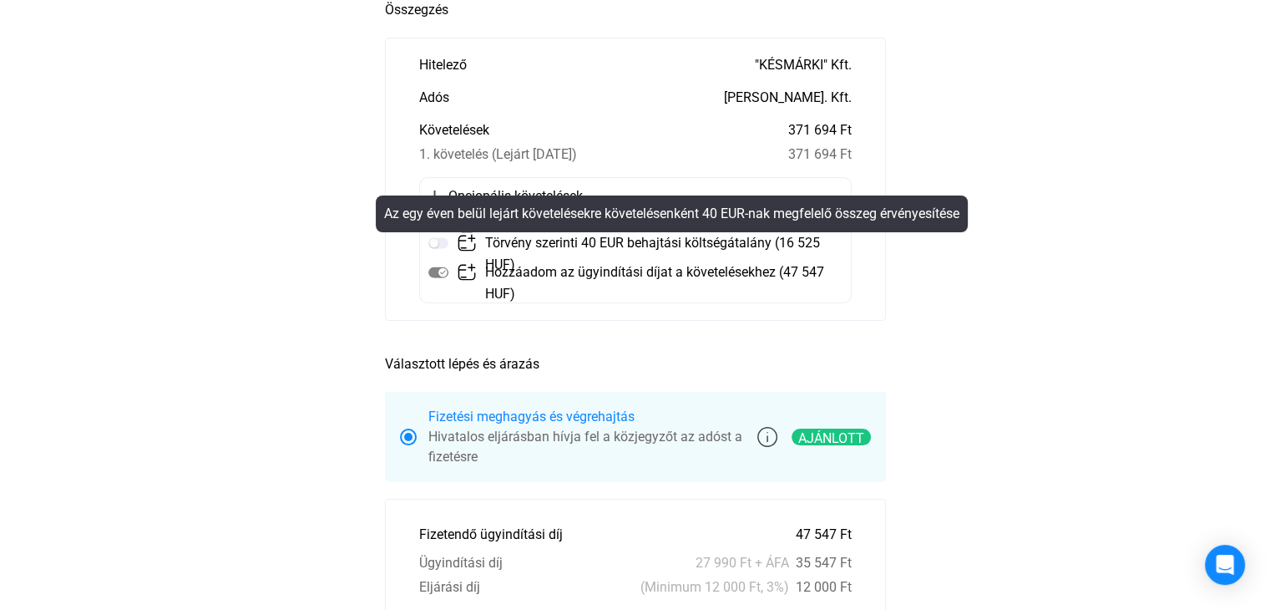
click at [443, 241] on mat-tooltip-component "Az egy éven belül lejárt követelésekre követelésenként 40 EUR-nak megfelelő öss…" at bounding box center [671, 214] width 615 height 60
